Goal: Transaction & Acquisition: Download file/media

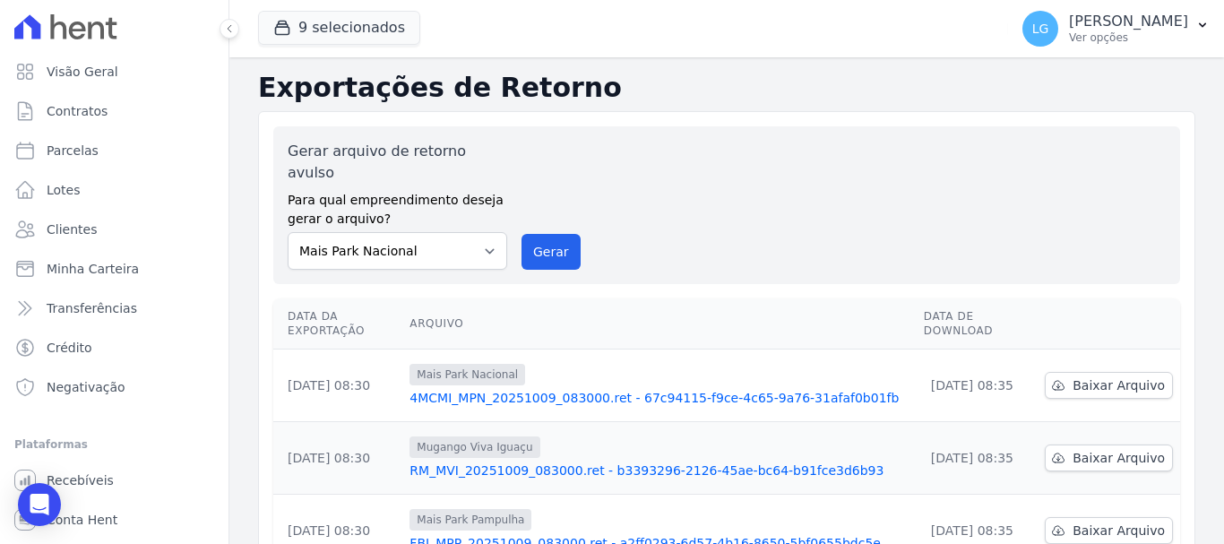
click at [606, 495] on td "Mais Park Pampulha FBI_MPP_20251009_083000.ret - a2ff0293-6d57-4b16-8650-5bf065…" at bounding box center [658, 531] width 513 height 73
click at [367, 24] on button "9 selecionados" at bounding box center [339, 28] width 162 height 34
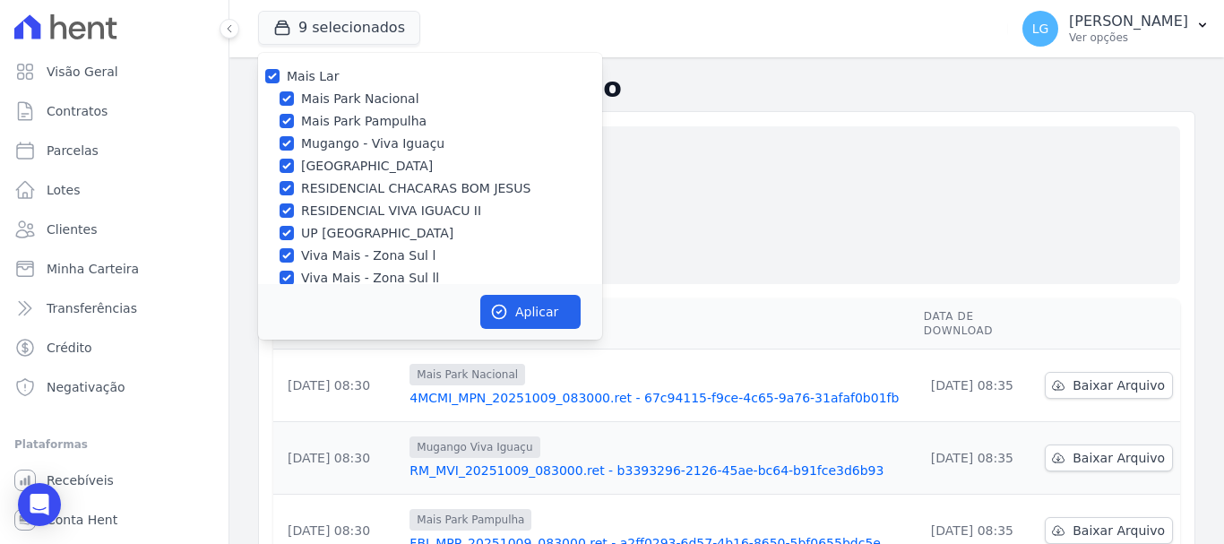
click at [332, 78] on label "Mais Lar" at bounding box center [313, 76] width 52 height 14
click at [280, 78] on input "Mais Lar" at bounding box center [272, 76] width 14 height 14
checkbox input "false"
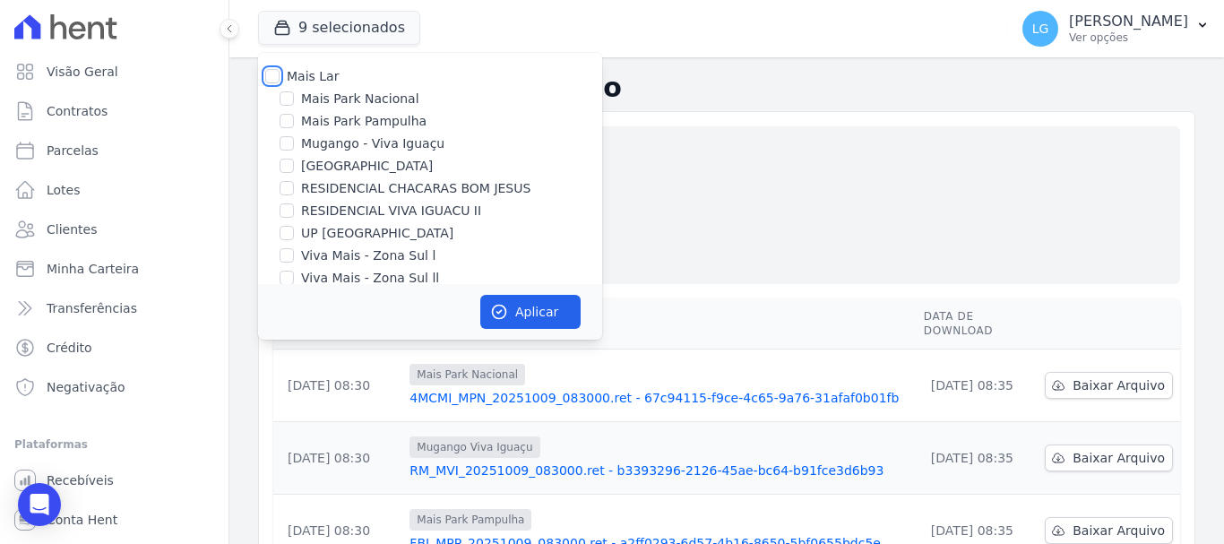
checkbox input "false"
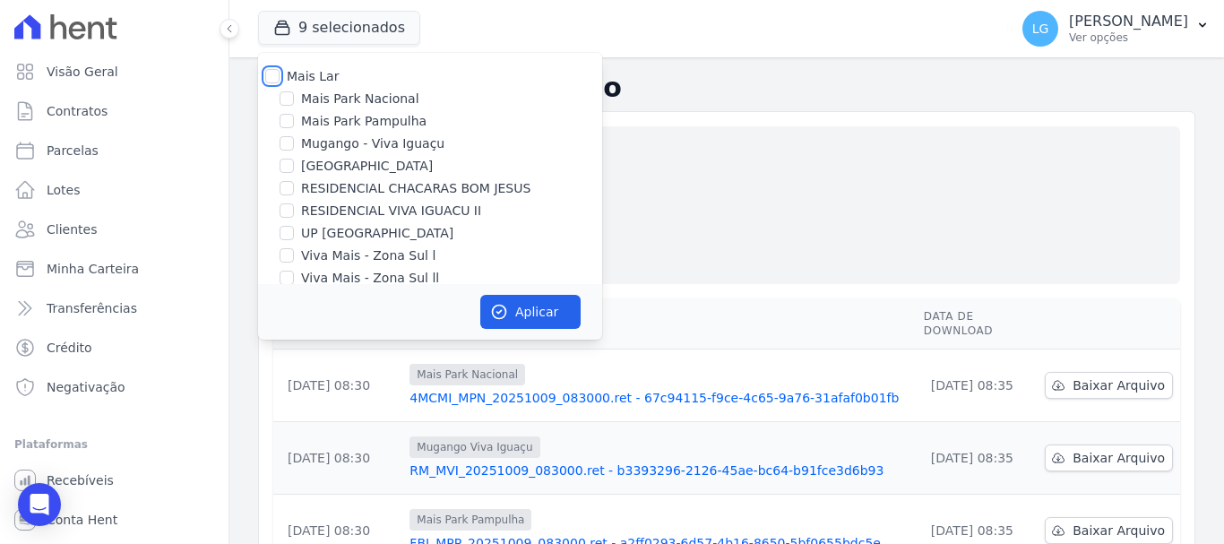
checkbox input "false"
click at [331, 98] on label "Mais Park Nacional" at bounding box center [360, 99] width 118 height 19
click at [294, 98] on input "Mais Park Nacional" at bounding box center [287, 98] width 14 height 14
checkbox input "true"
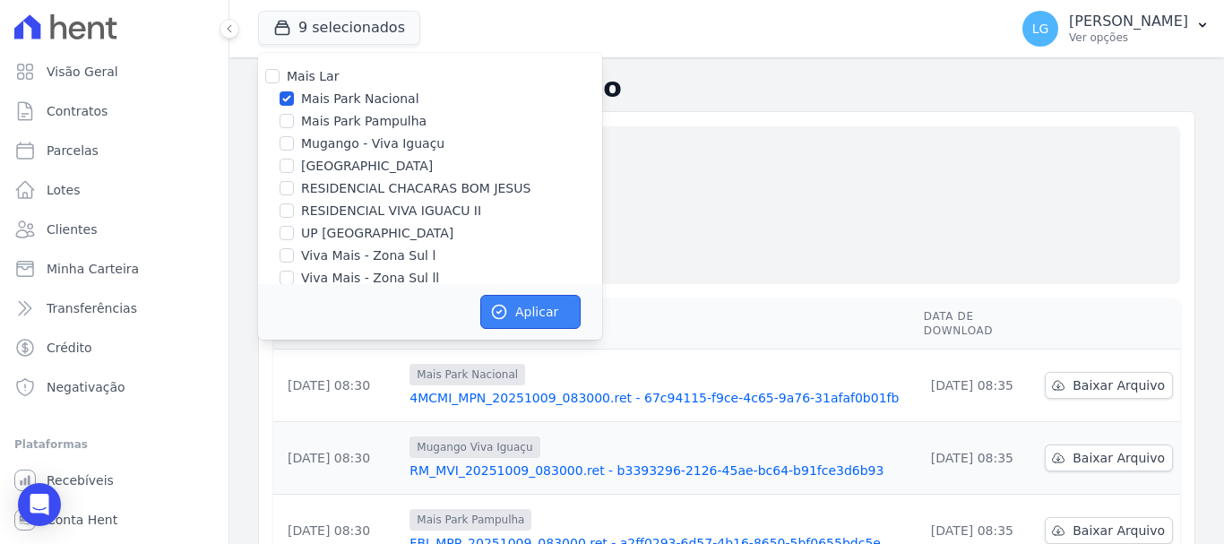
click at [513, 315] on button "Aplicar" at bounding box center [530, 312] width 100 height 34
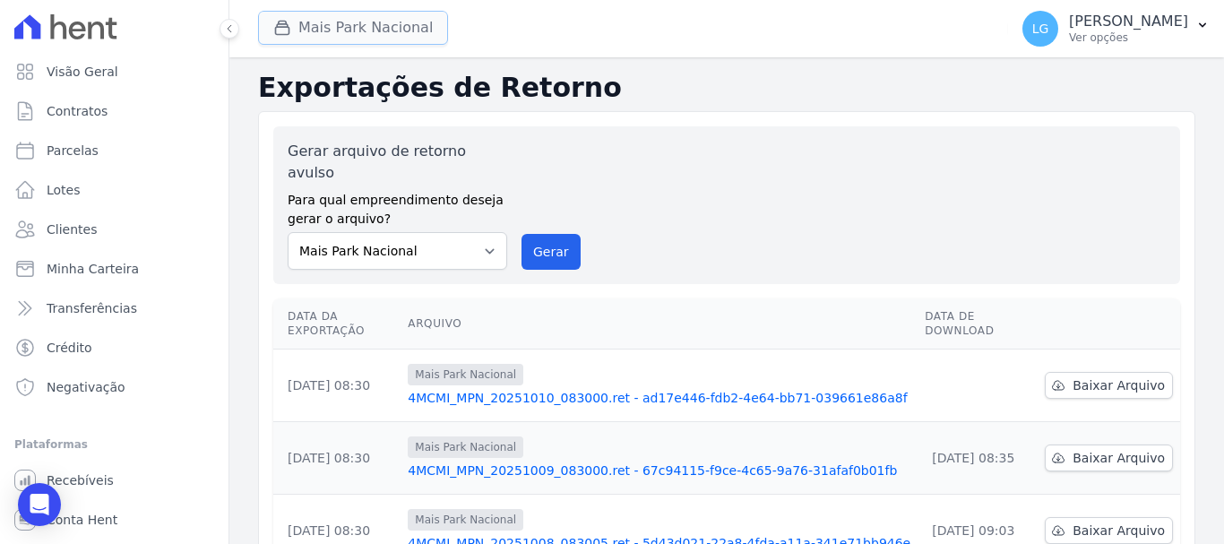
click at [393, 23] on button "Mais Park Nacional" at bounding box center [353, 28] width 190 height 34
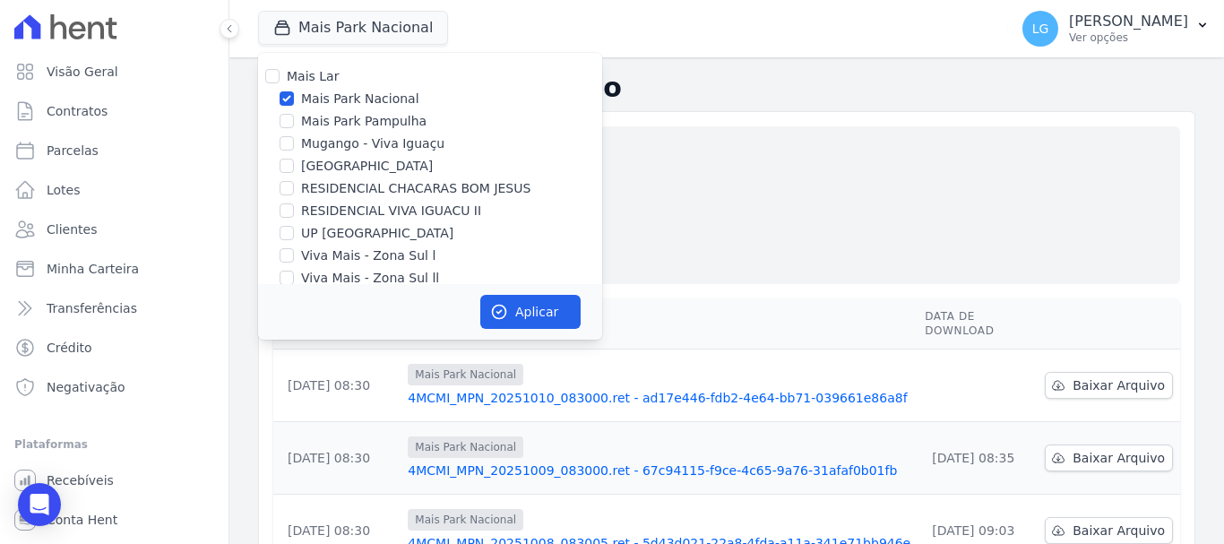
click at [293, 82] on label "Mais Lar" at bounding box center [313, 76] width 52 height 14
click at [280, 82] on input "Mais Lar" at bounding box center [272, 76] width 14 height 14
checkbox input "true"
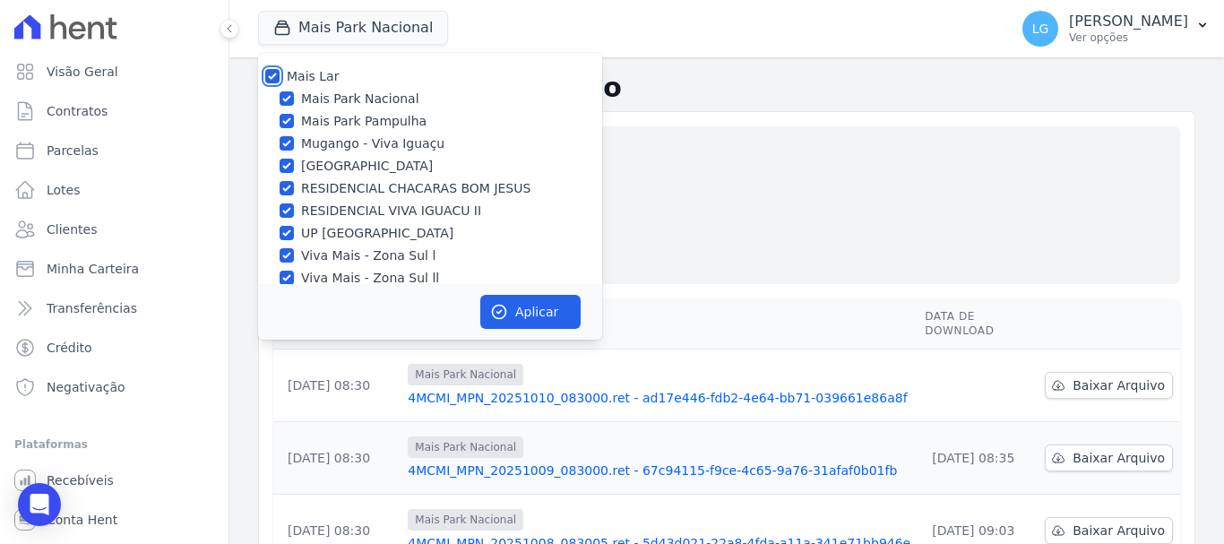
checkbox input "true"
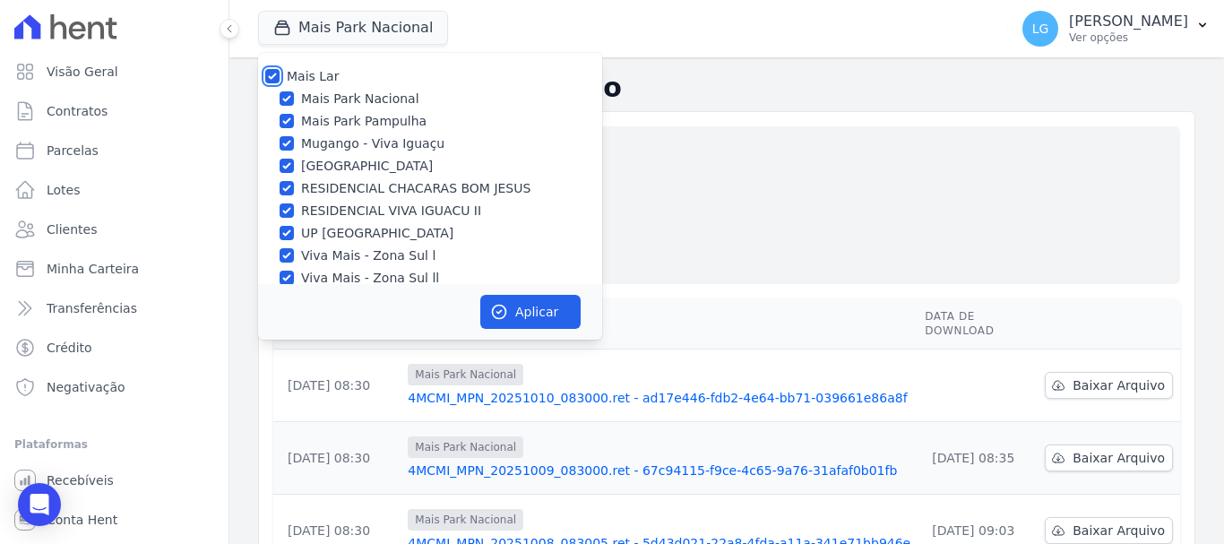
checkbox input "true"
click at [501, 306] on icon "button" at bounding box center [499, 312] width 18 height 18
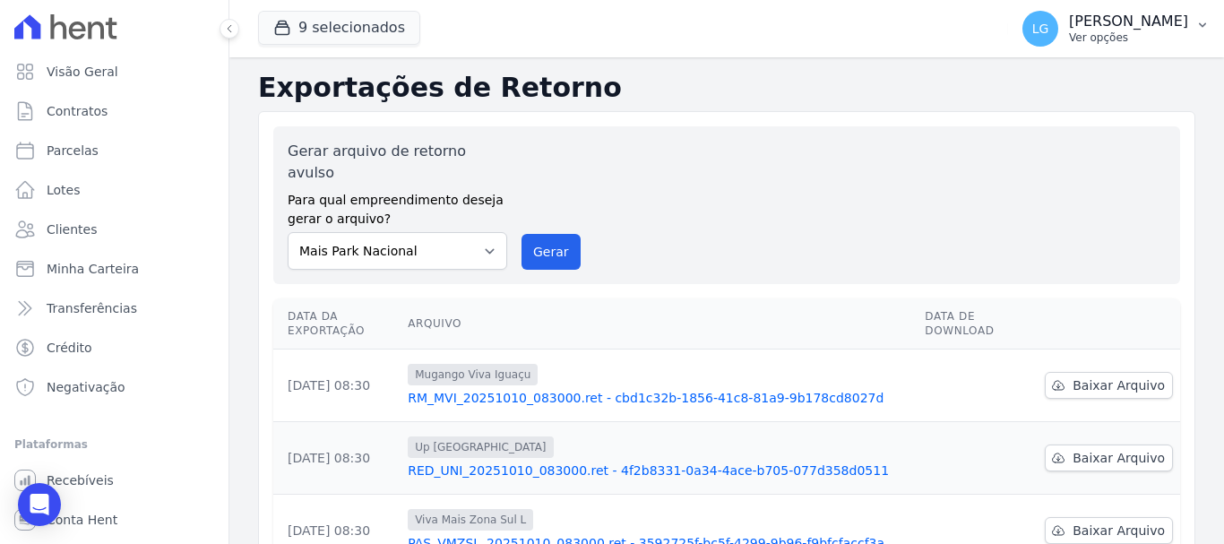
click at [1105, 22] on p "[PERSON_NAME]" at bounding box center [1128, 22] width 119 height 18
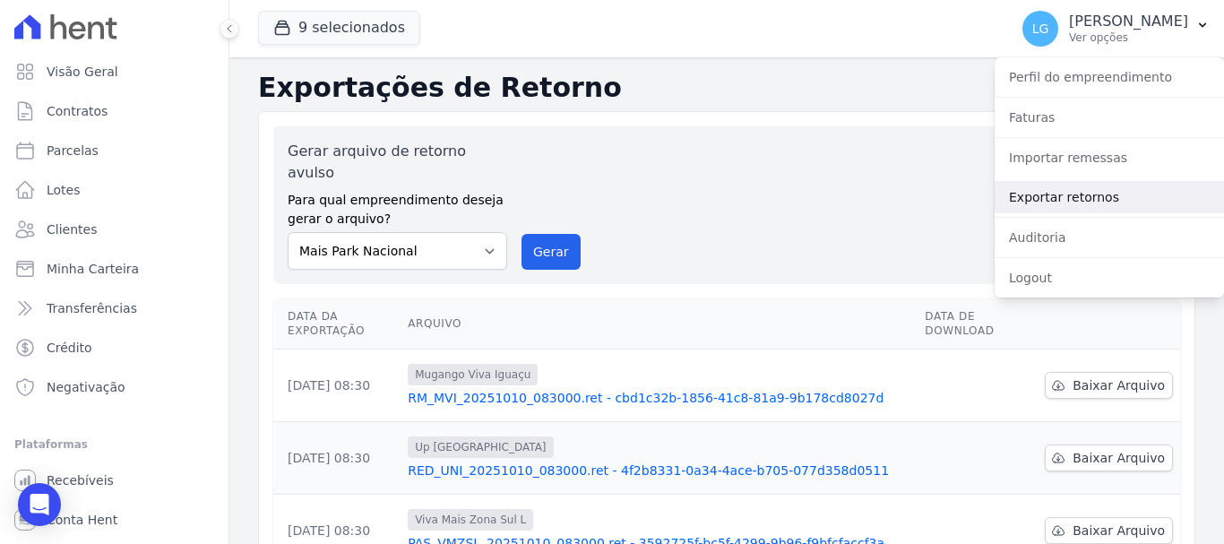
click at [1080, 192] on link "Exportar retornos" at bounding box center [1108, 197] width 229 height 32
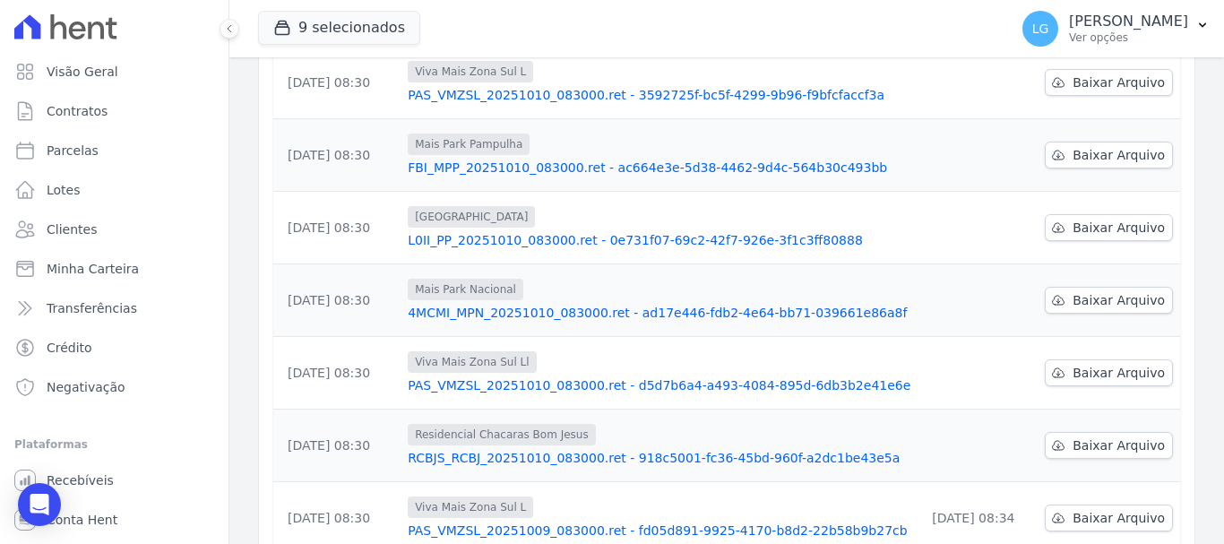
scroll to position [538, 0]
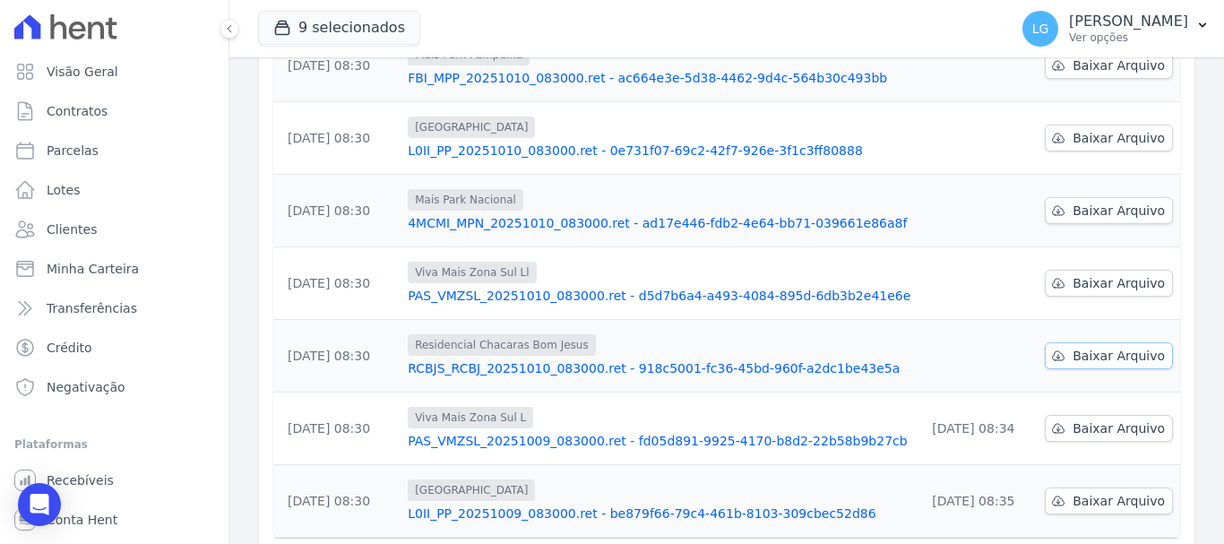
click at [1084, 347] on span "Baixar Arquivo" at bounding box center [1118, 356] width 92 height 18
click at [1097, 274] on span "Baixar Arquivo" at bounding box center [1118, 283] width 92 height 18
click at [1084, 202] on span "Baixar Arquivo" at bounding box center [1118, 211] width 92 height 18
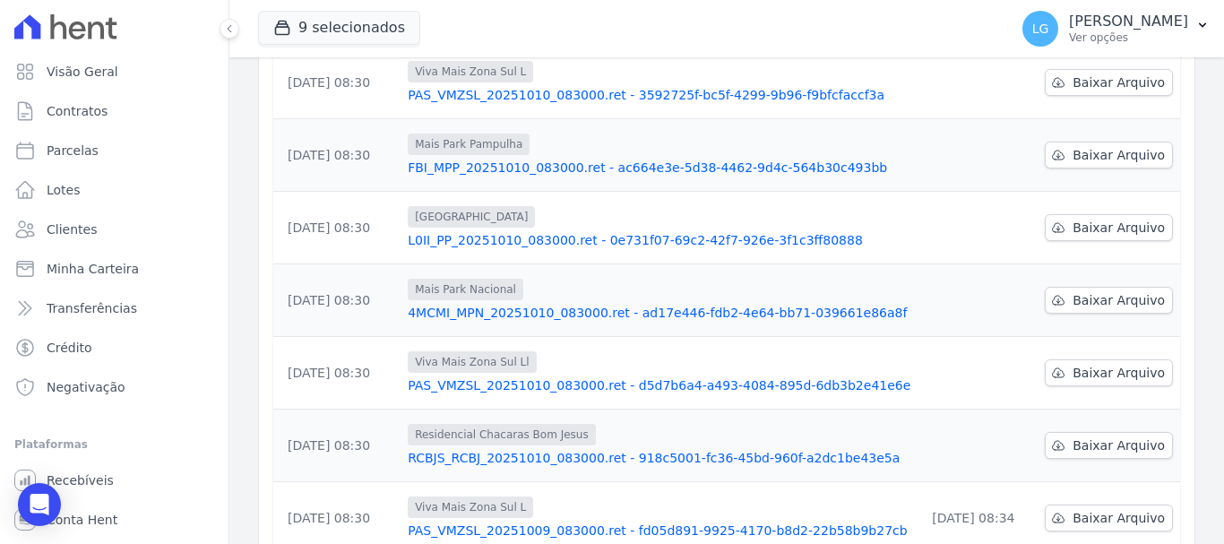
scroll to position [358, 0]
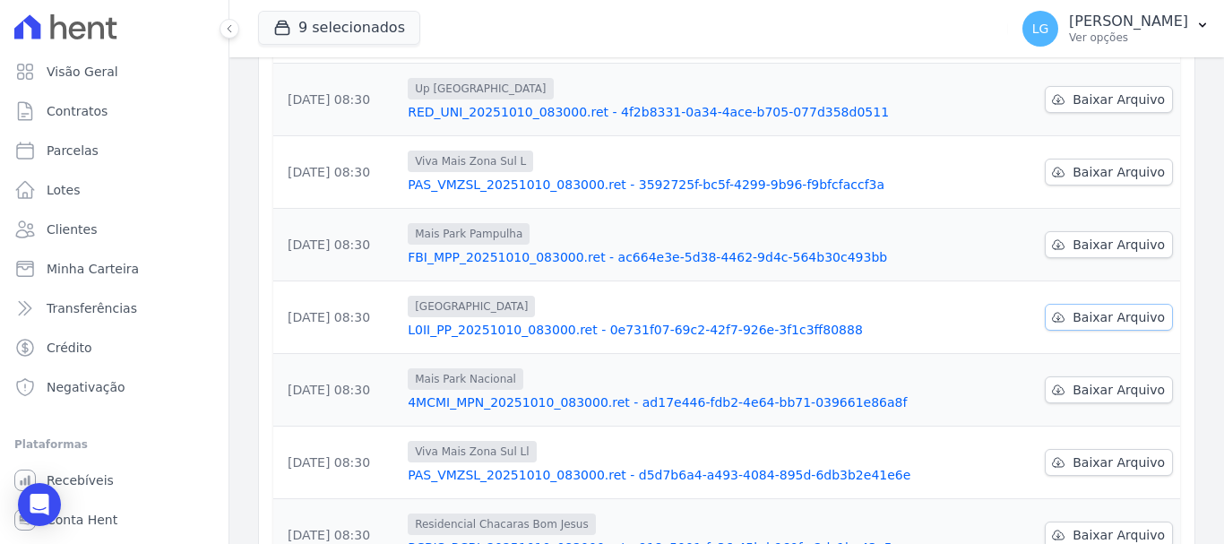
click at [1086, 308] on span "Baixar Arquivo" at bounding box center [1118, 317] width 92 height 18
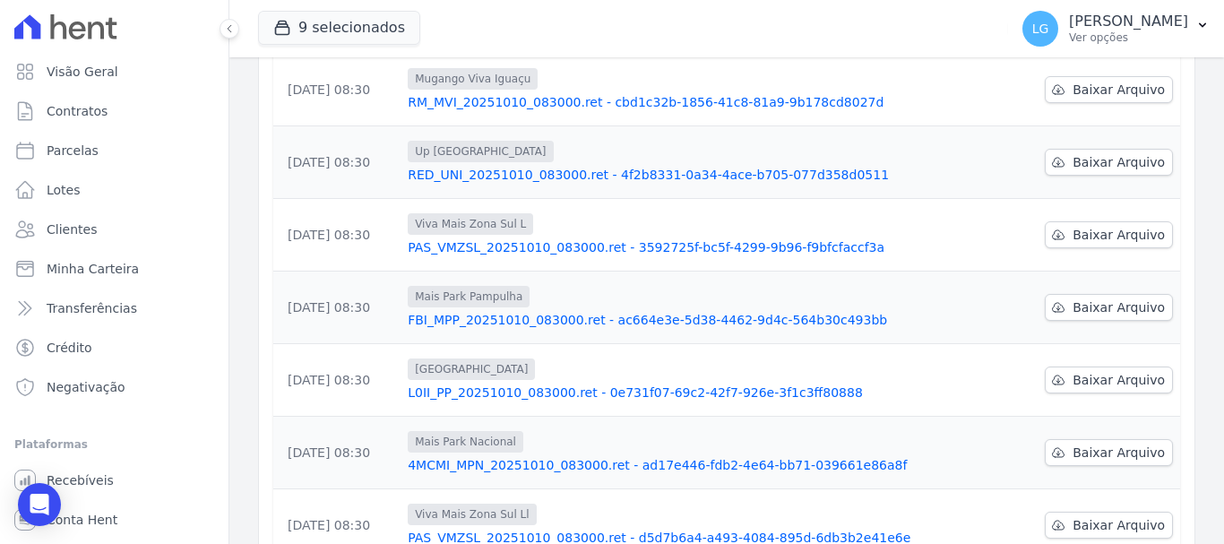
scroll to position [269, 0]
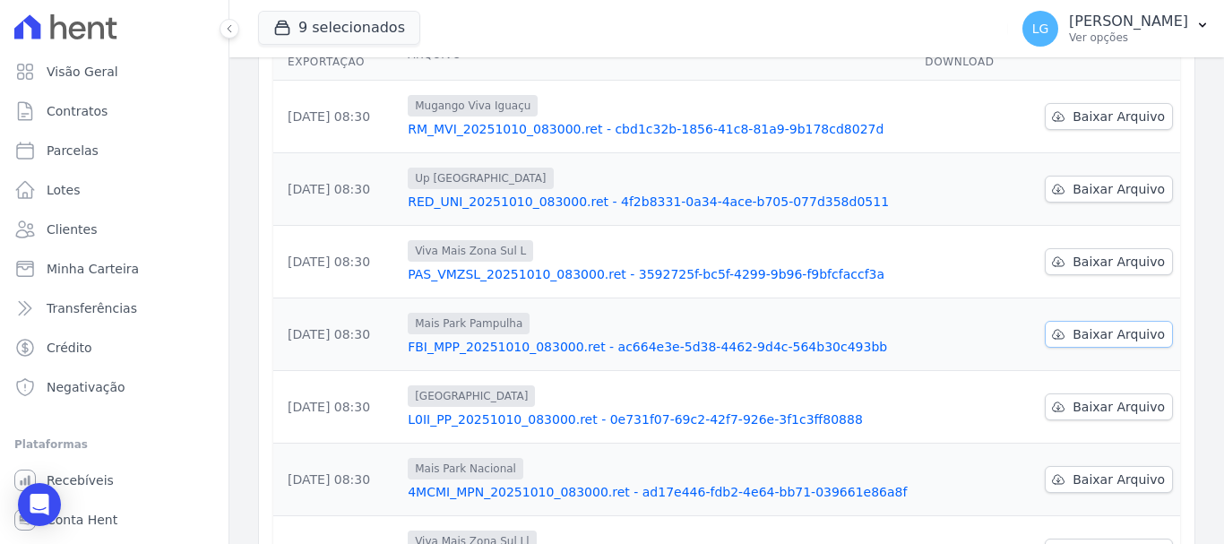
click at [1094, 325] on span "Baixar Arquivo" at bounding box center [1118, 334] width 92 height 18
click at [1082, 253] on span "Baixar Arquivo" at bounding box center [1118, 262] width 92 height 18
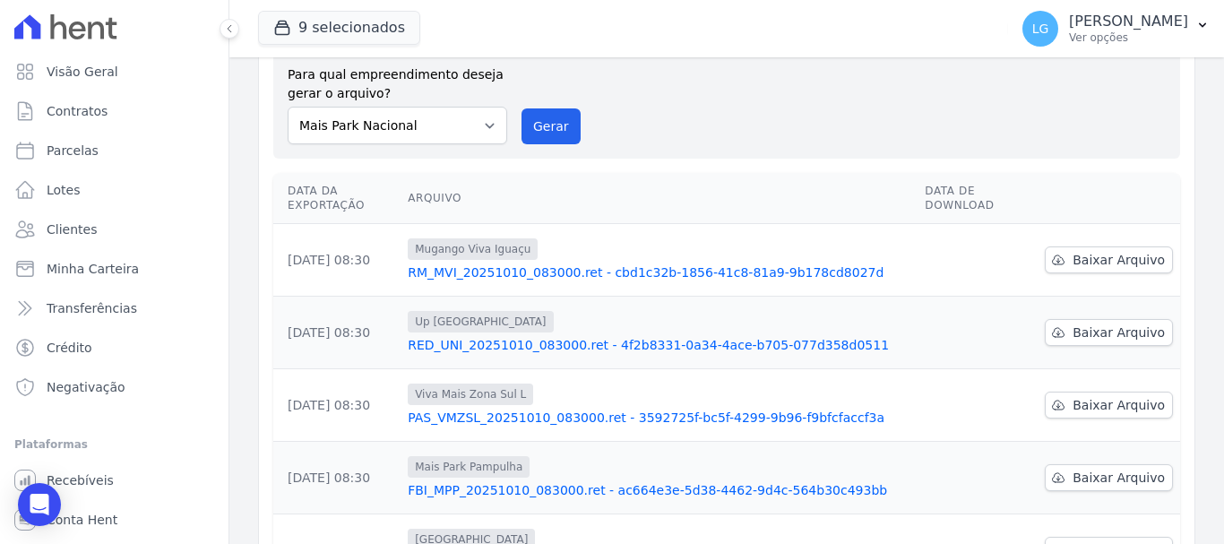
scroll to position [90, 0]
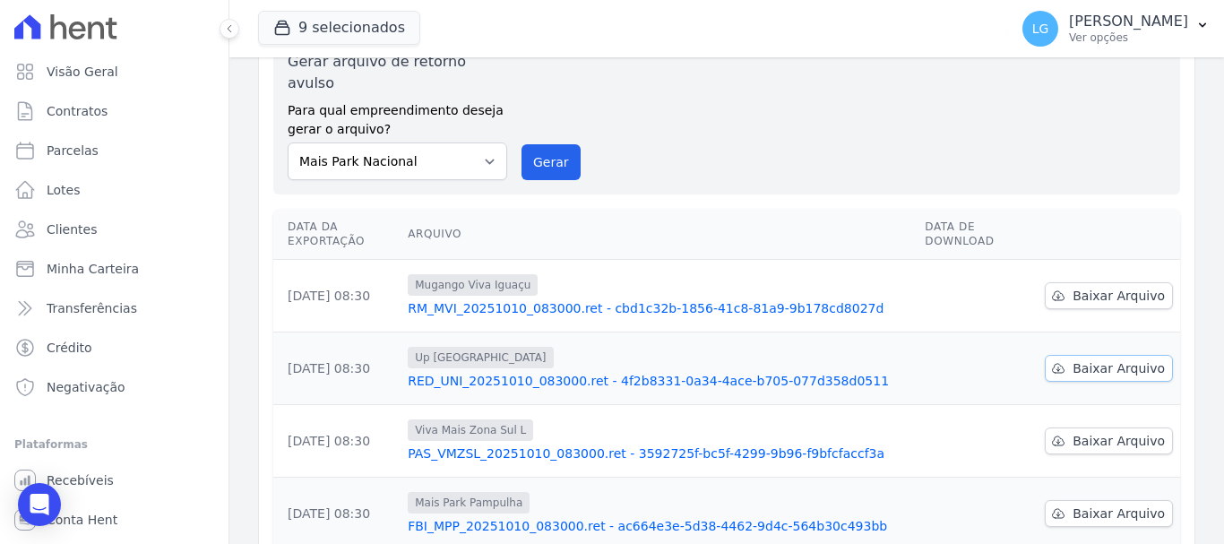
click at [1074, 359] on span "Baixar Arquivo" at bounding box center [1118, 368] width 92 height 18
click at [1097, 287] on span "Baixar Arquivo" at bounding box center [1118, 296] width 92 height 18
